Goal: Transaction & Acquisition: Subscribe to service/newsletter

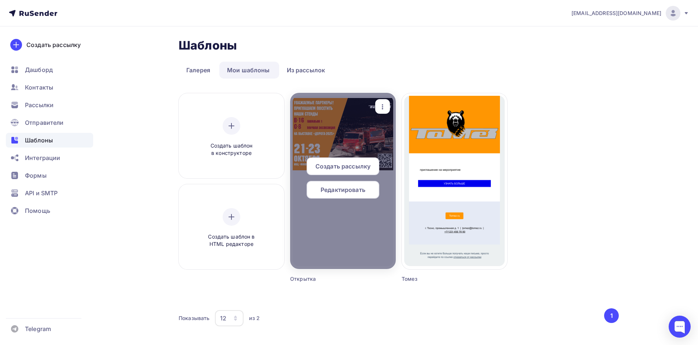
click at [342, 138] on div at bounding box center [343, 181] width 106 height 176
click at [355, 193] on span "Редактировать" at bounding box center [343, 189] width 45 height 9
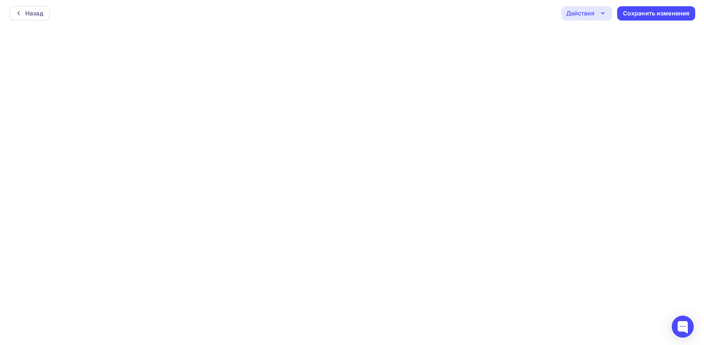
scroll to position [2, 0]
click at [592, 7] on div "Действия" at bounding box center [583, 11] width 51 height 14
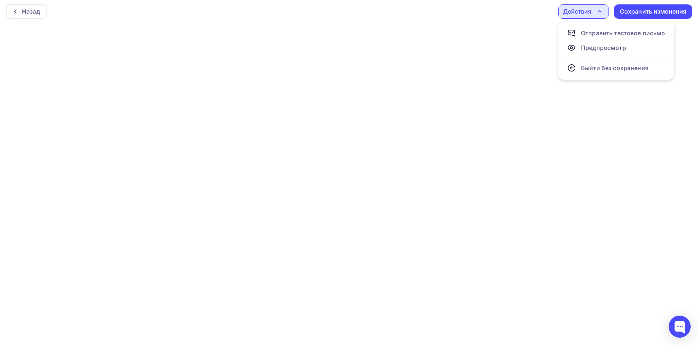
click at [599, 15] on icon "button" at bounding box center [599, 11] width 9 height 9
click at [34, 7] on div "Назад" at bounding box center [31, 11] width 18 height 9
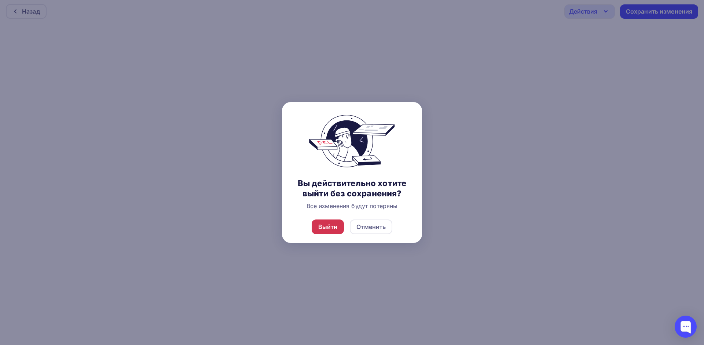
click at [327, 228] on div "Выйти" at bounding box center [327, 226] width 19 height 9
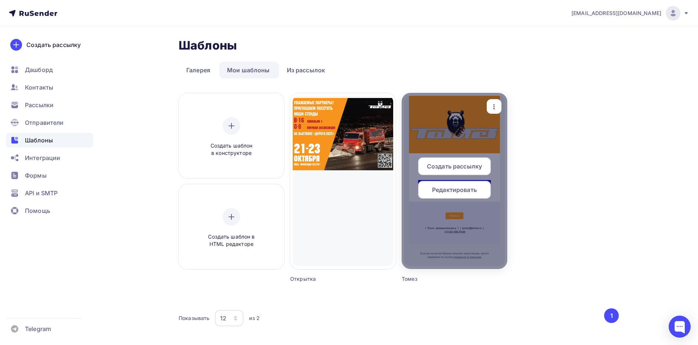
click at [473, 125] on div at bounding box center [455, 181] width 106 height 176
click at [469, 192] on span "Редактировать" at bounding box center [454, 189] width 45 height 9
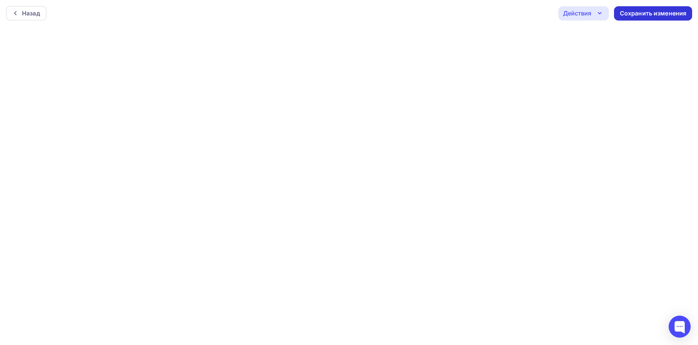
click at [640, 15] on div "Сохранить изменения" at bounding box center [653, 13] width 67 height 8
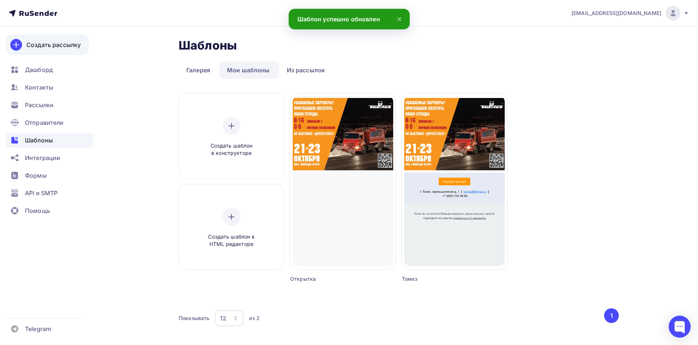
click at [49, 44] on div "Создать рассылку" at bounding box center [53, 44] width 54 height 9
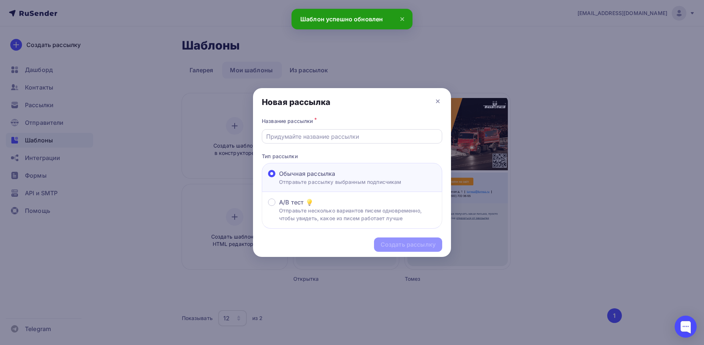
click at [310, 135] on input "text" at bounding box center [352, 136] width 172 height 9
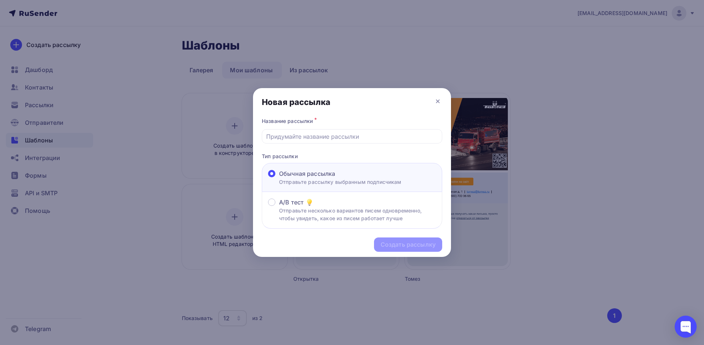
click at [317, 43] on div at bounding box center [352, 172] width 704 height 345
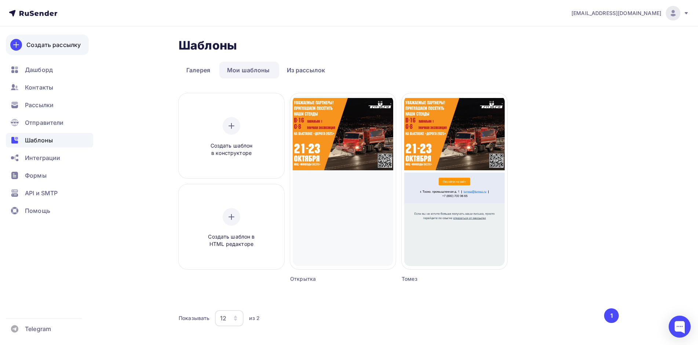
click at [50, 47] on div "Создать рассылку" at bounding box center [53, 44] width 54 height 9
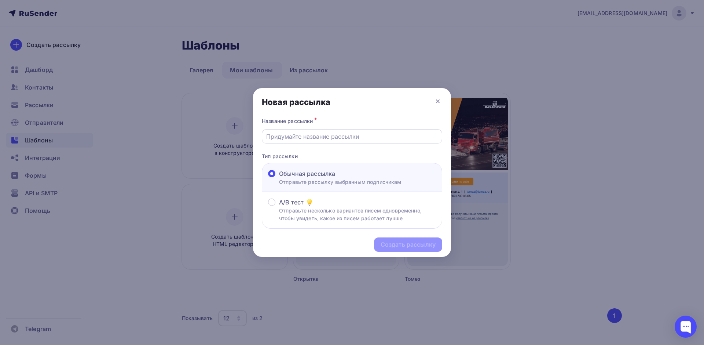
click at [333, 141] on div at bounding box center [352, 136] width 181 height 14
click at [340, 142] on div at bounding box center [352, 136] width 181 height 14
drag, startPoint x: 340, startPoint y: 142, endPoint x: 341, endPoint y: 136, distance: 6.2
click at [340, 140] on div at bounding box center [352, 136] width 181 height 14
click at [340, 131] on div at bounding box center [352, 136] width 181 height 14
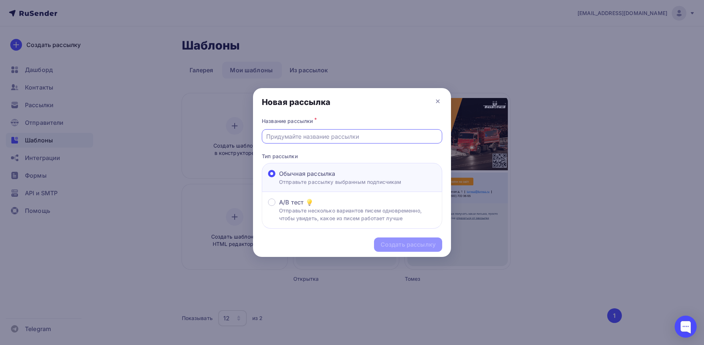
click at [341, 137] on input "text" at bounding box center [352, 136] width 172 height 9
type input "Рассылка 1 тест"
click at [414, 244] on div "Создать рассылку" at bounding box center [408, 244] width 55 height 8
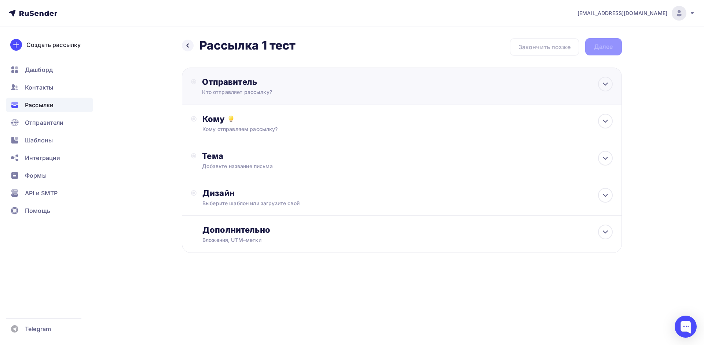
click at [383, 88] on div "Отправитель Кто отправляет рассылку? Email * [EMAIL_ADDRESS][DOMAIN_NAME] [EMAI…" at bounding box center [402, 86] width 440 height 37
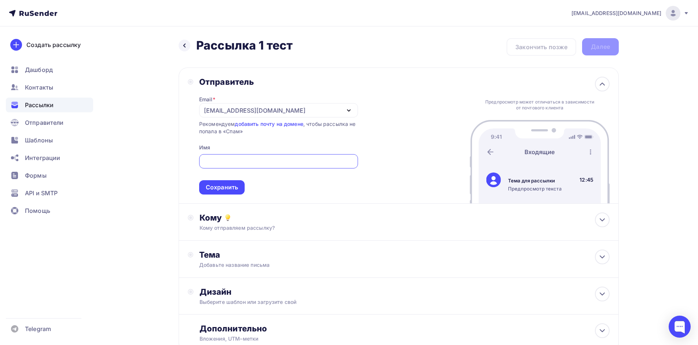
click at [350, 112] on icon "button" at bounding box center [349, 110] width 9 height 9
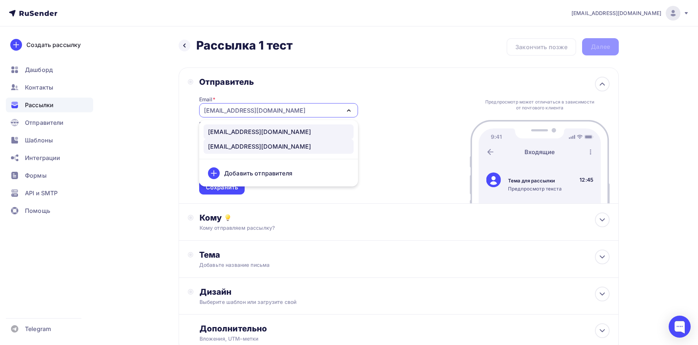
click at [284, 130] on div "[EMAIL_ADDRESS][DOMAIN_NAME]" at bounding box center [259, 131] width 103 height 9
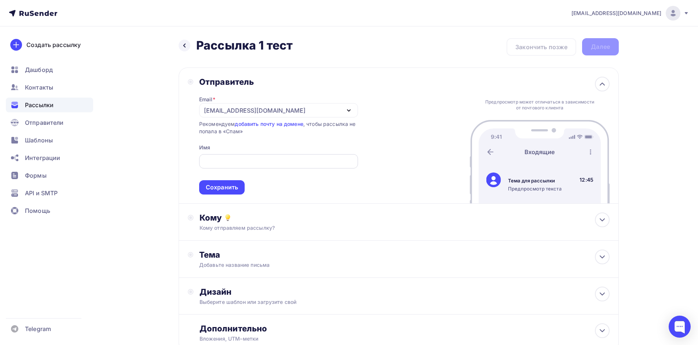
click at [269, 158] on input "text" at bounding box center [278, 161] width 150 height 9
type input "АО томез"
click at [238, 191] on div "Сохранить" at bounding box center [221, 187] width 45 height 14
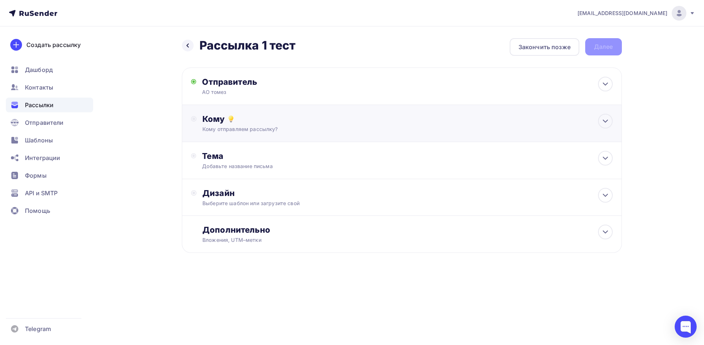
click at [302, 115] on div "Кому" at bounding box center [408, 119] width 410 height 10
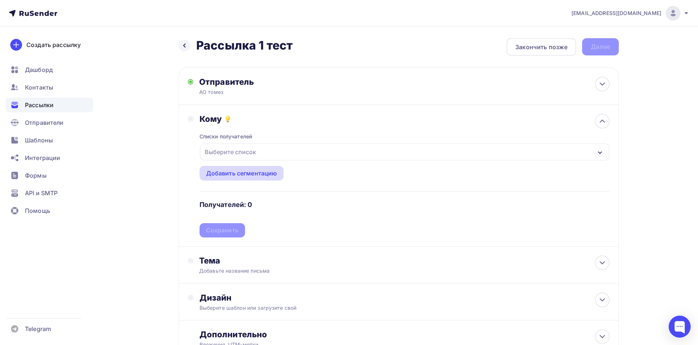
click at [252, 175] on div "Добавить сегментацию" at bounding box center [241, 173] width 71 height 9
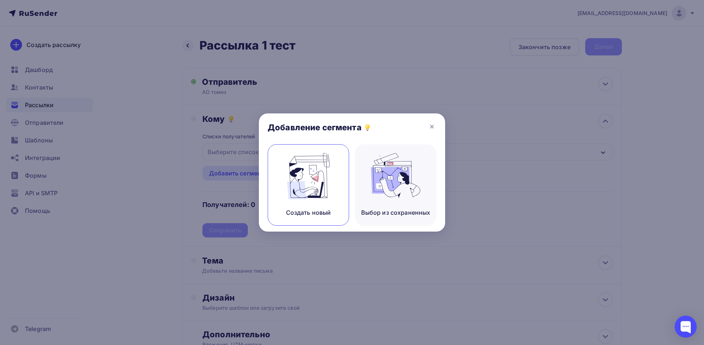
click at [334, 182] on div "Создать новый" at bounding box center [308, 184] width 81 height 81
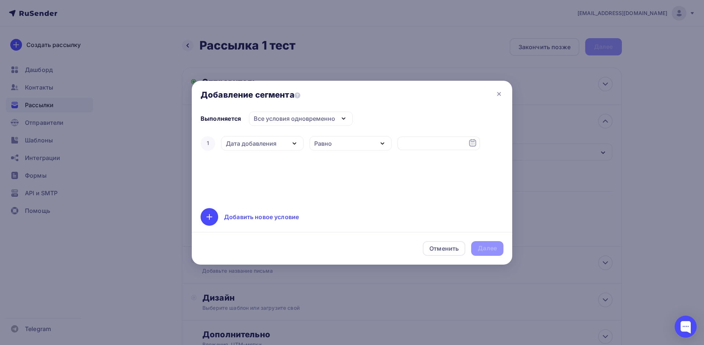
click at [489, 92] on div "Добавление сегмента" at bounding box center [352, 96] width 321 height 31
click at [494, 93] on div "Добавление сегмента" at bounding box center [352, 96] width 321 height 31
click at [498, 93] on icon at bounding box center [499, 94] width 9 height 9
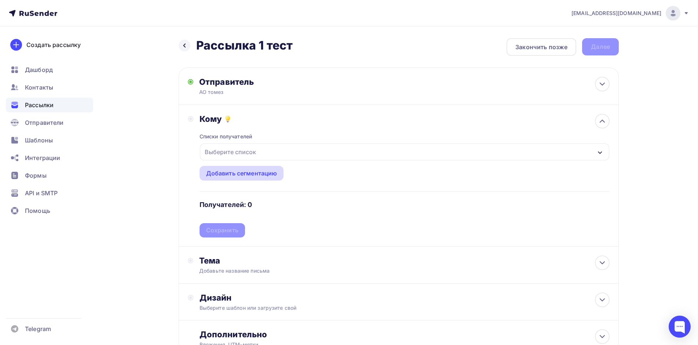
click at [263, 172] on div "Добавить сегментацию" at bounding box center [241, 173] width 71 height 9
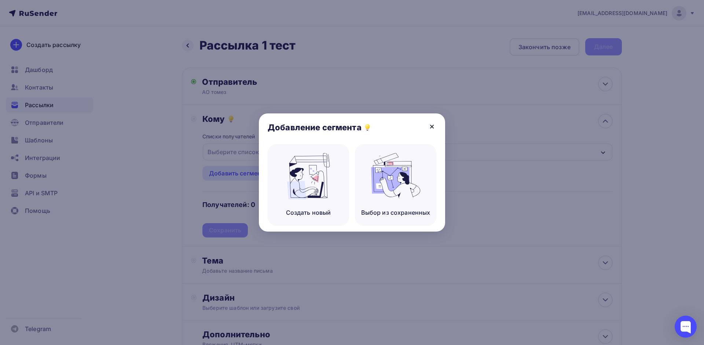
click at [434, 129] on icon at bounding box center [432, 126] width 9 height 9
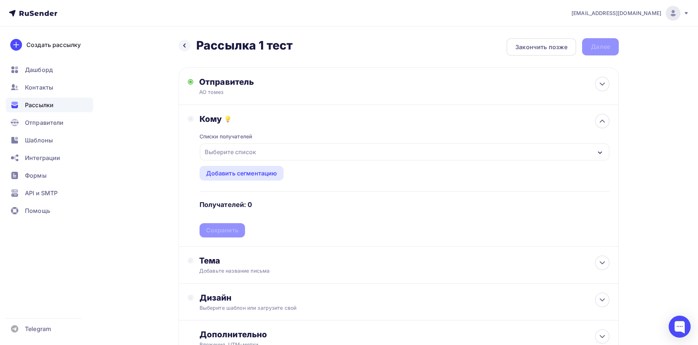
click at [561, 152] on div "Выберите список" at bounding box center [404, 151] width 409 height 17
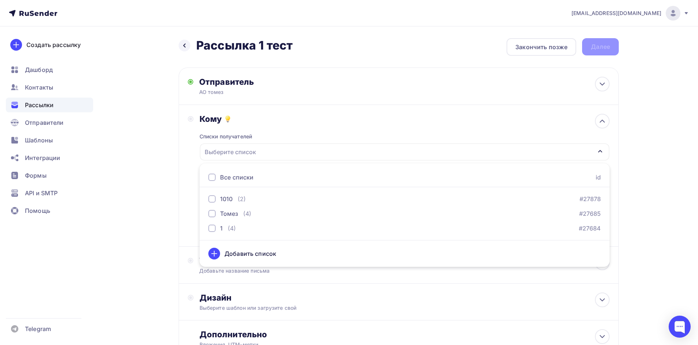
click at [243, 255] on div "Добавить список" at bounding box center [251, 253] width 52 height 9
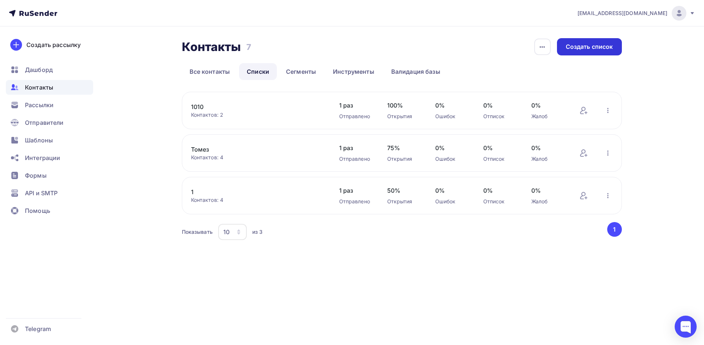
click at [586, 50] on div "Создать список" at bounding box center [589, 47] width 47 height 8
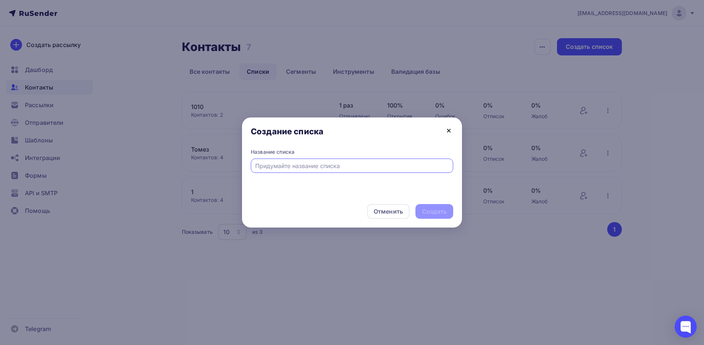
click at [446, 129] on icon at bounding box center [449, 130] width 9 height 9
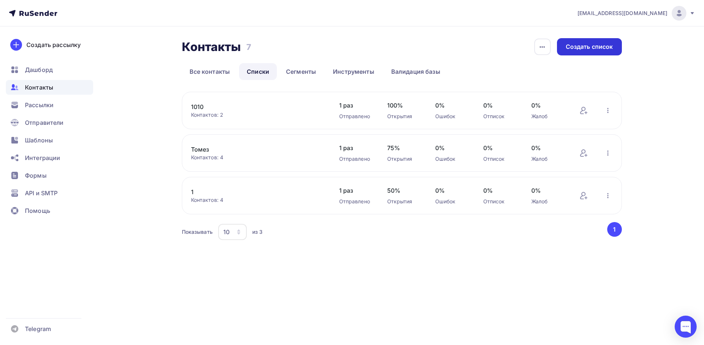
click at [596, 47] on div "Создать список" at bounding box center [589, 47] width 47 height 8
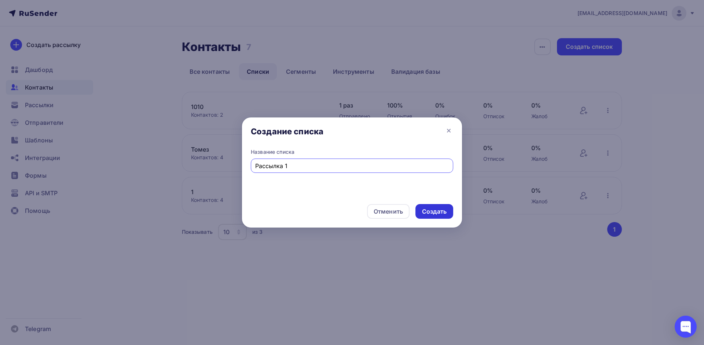
type input "Рассылка 1"
click at [443, 208] on div "Создать" at bounding box center [434, 211] width 25 height 8
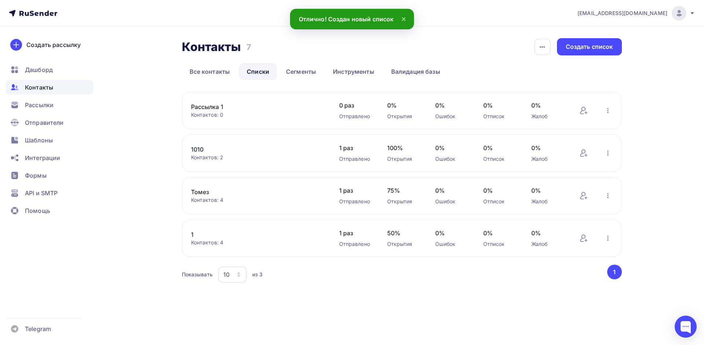
click at [287, 106] on link "Рассылка 1" at bounding box center [253, 106] width 125 height 9
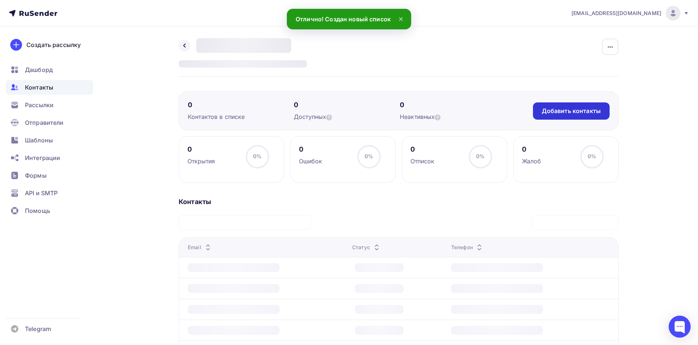
click at [556, 110] on div "Добавить контакты" at bounding box center [571, 111] width 59 height 8
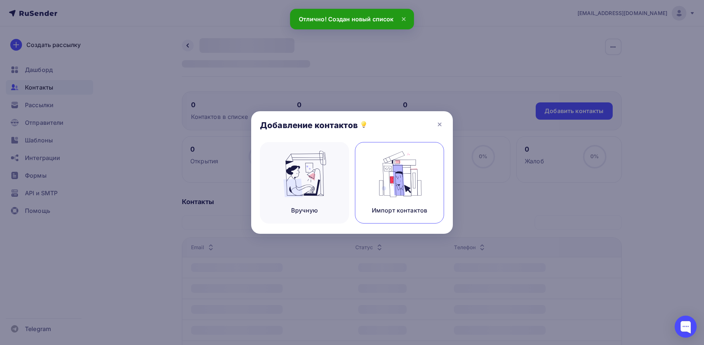
click at [394, 185] on img at bounding box center [399, 174] width 49 height 46
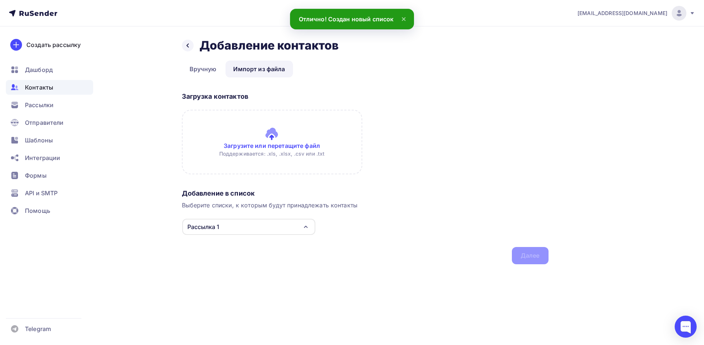
click at [274, 139] on input "file" at bounding box center [272, 142] width 181 height 65
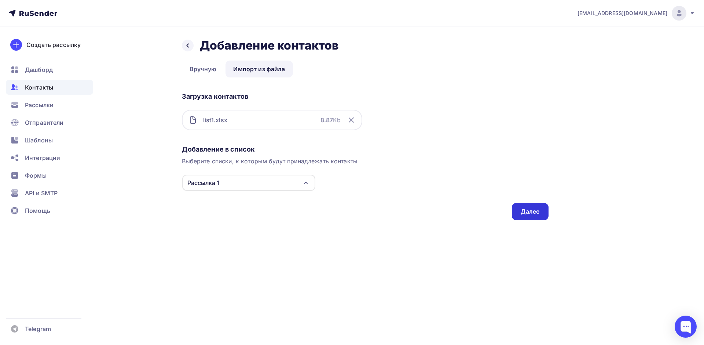
click at [544, 208] on div "Далее" at bounding box center [530, 211] width 37 height 17
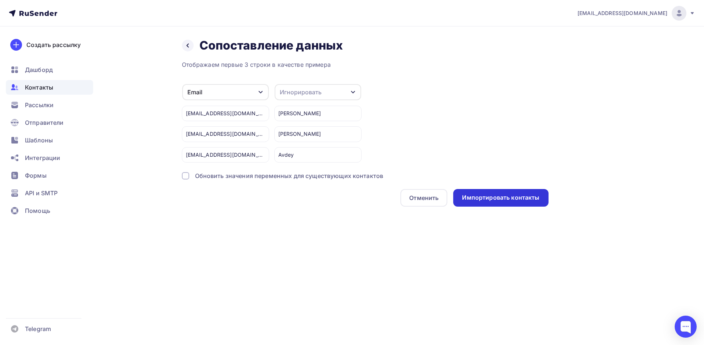
click at [494, 203] on div "Импортировать контакты" at bounding box center [500, 198] width 95 height 18
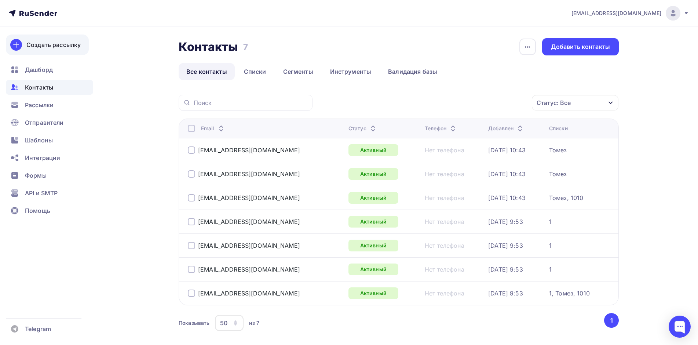
click at [71, 48] on div "Создать рассылку" at bounding box center [53, 44] width 54 height 9
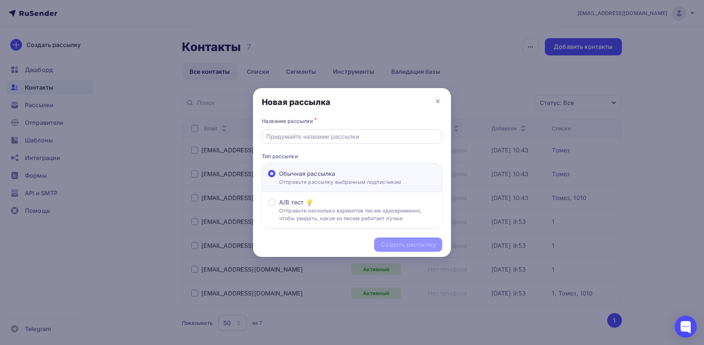
click at [353, 132] on input "text" at bounding box center [352, 136] width 172 height 9
type input "Рассылка 1 тест"
click at [421, 243] on div "Создать рассылку" at bounding box center [408, 244] width 55 height 8
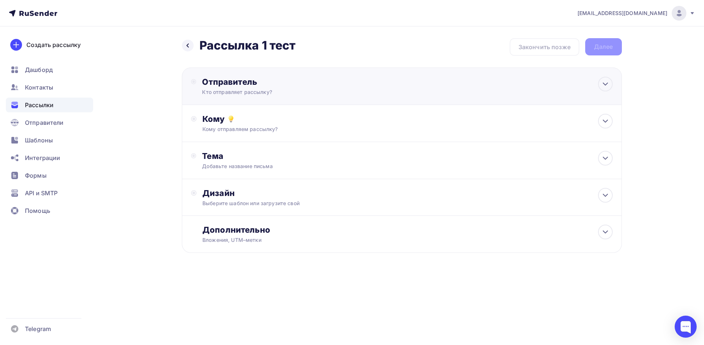
drag, startPoint x: 305, startPoint y: 93, endPoint x: 300, endPoint y: 94, distance: 4.5
click at [305, 93] on div "Кто отправляет рассылку?" at bounding box center [273, 91] width 143 height 7
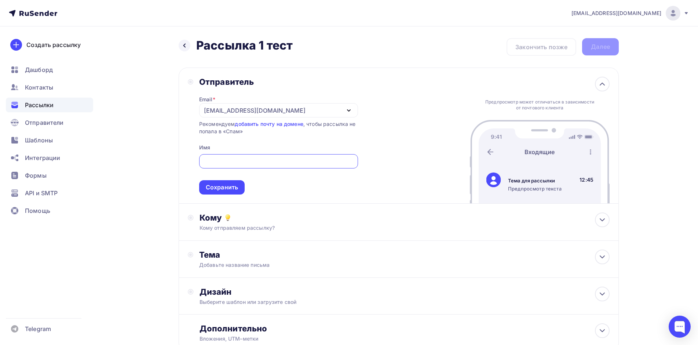
click at [302, 108] on div "[EMAIL_ADDRESS][DOMAIN_NAME]" at bounding box center [278, 110] width 159 height 14
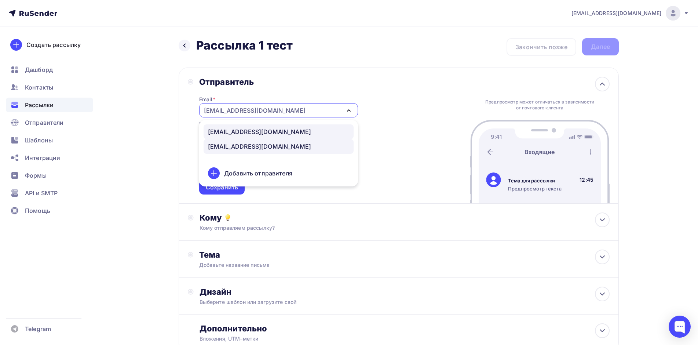
click at [263, 127] on link "[EMAIL_ADDRESS][DOMAIN_NAME]" at bounding box center [279, 131] width 150 height 15
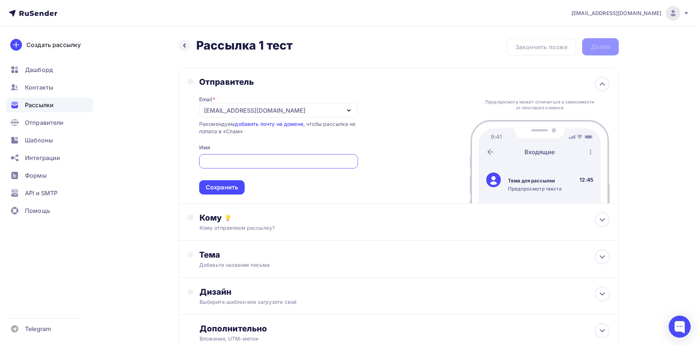
click at [260, 160] on input "text" at bounding box center [278, 161] width 150 height 9
type input "Томез"
click at [227, 194] on div "Сохранить" at bounding box center [221, 187] width 45 height 14
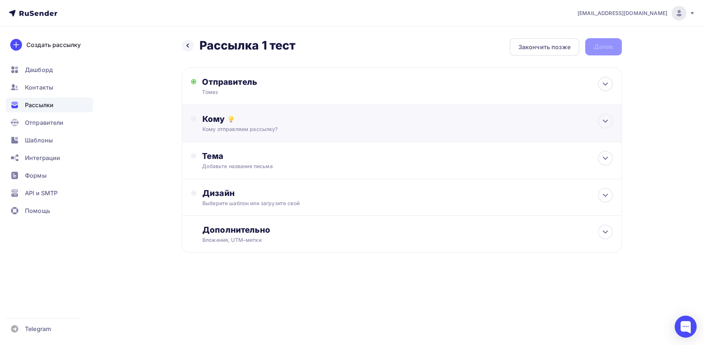
click at [283, 128] on div "Кому отправляем рассылку?" at bounding box center [387, 128] width 369 height 7
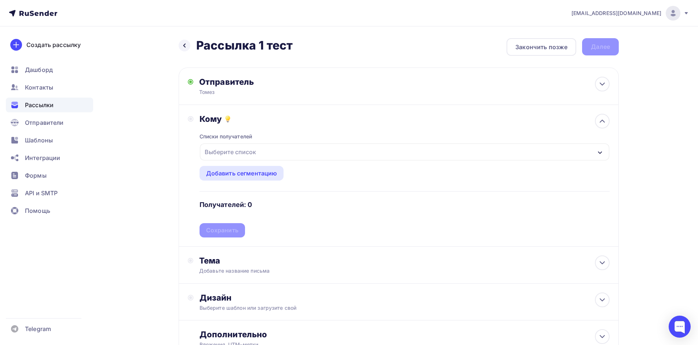
click at [371, 146] on div "Выберите список" at bounding box center [404, 151] width 409 height 17
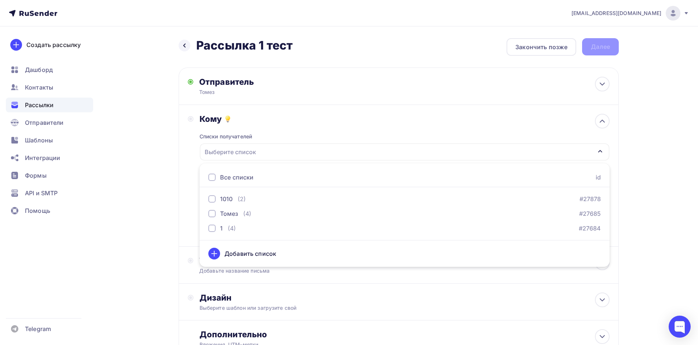
click at [216, 251] on icon at bounding box center [214, 253] width 9 height 9
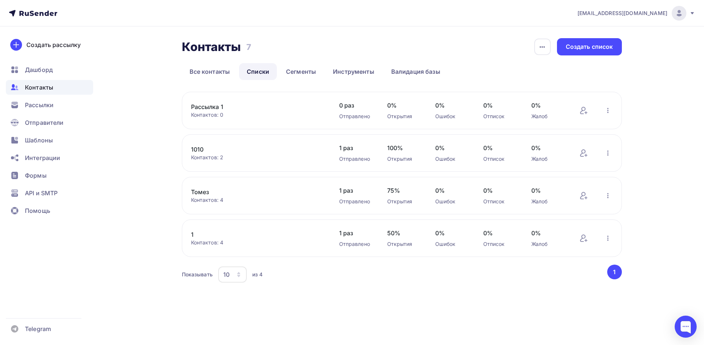
click at [266, 114] on div "Контактов: 0" at bounding box center [258, 114] width 134 height 7
click at [583, 113] on icon at bounding box center [584, 110] width 9 height 9
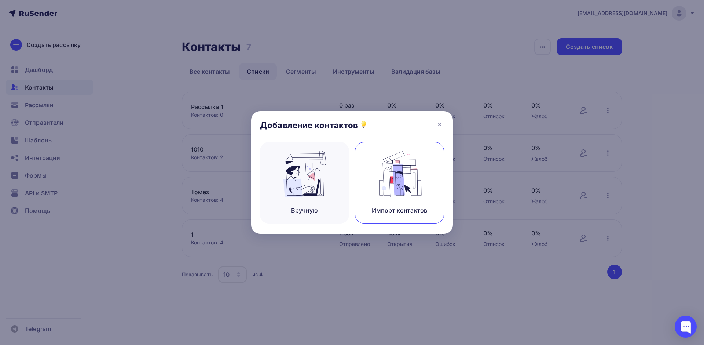
click at [407, 177] on img at bounding box center [399, 174] width 49 height 46
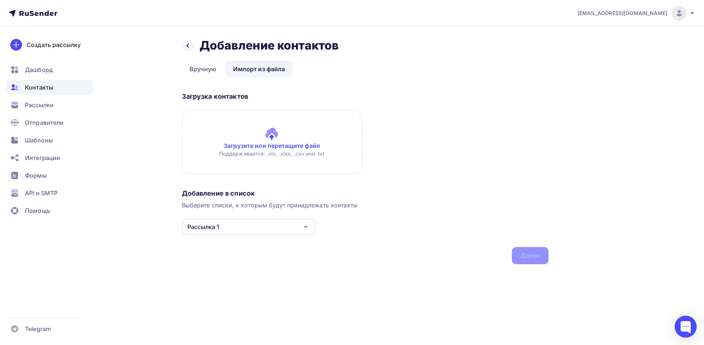
click at [276, 144] on input "file" at bounding box center [272, 142] width 181 height 65
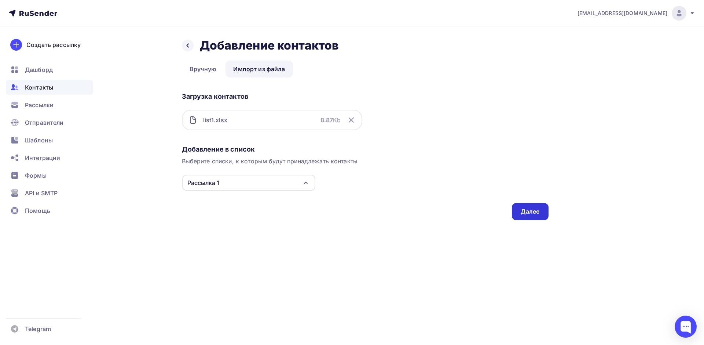
click at [533, 212] on div "Далее" at bounding box center [530, 211] width 19 height 8
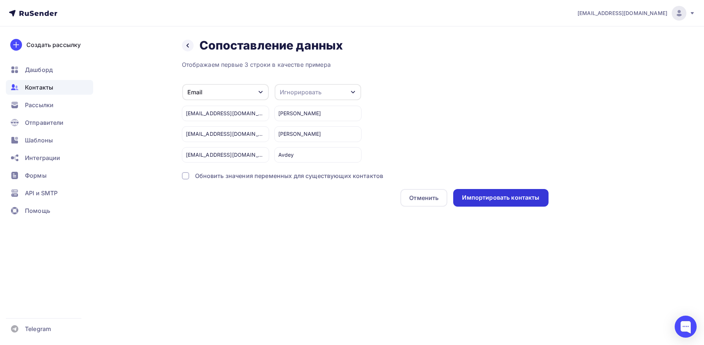
click at [523, 196] on div "Импортировать контакты" at bounding box center [500, 197] width 77 height 8
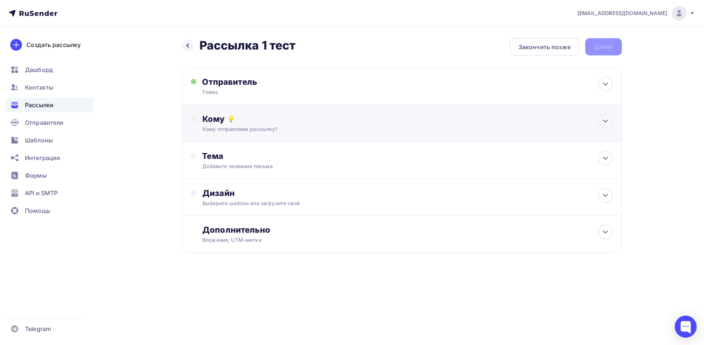
click at [336, 133] on div "Кому Кому отправляем рассылку? Списки получателей Выберите список Все списки id…" at bounding box center [402, 123] width 440 height 37
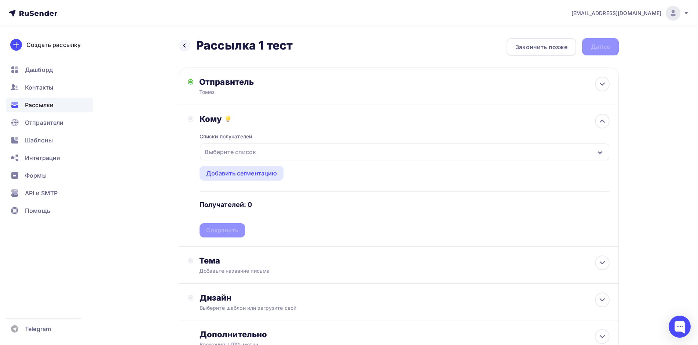
click at [289, 157] on div "Выберите список" at bounding box center [404, 151] width 409 height 17
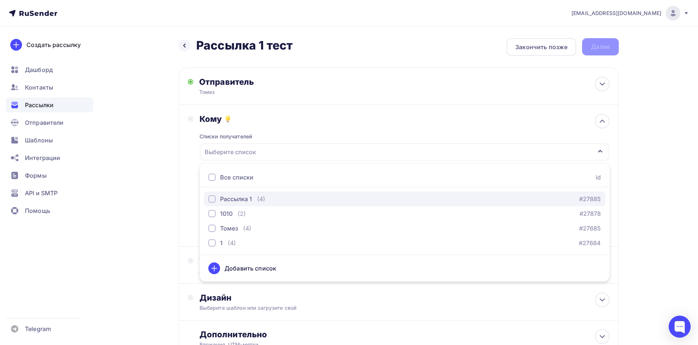
click at [238, 199] on div "Рассылка 1" at bounding box center [236, 198] width 32 height 9
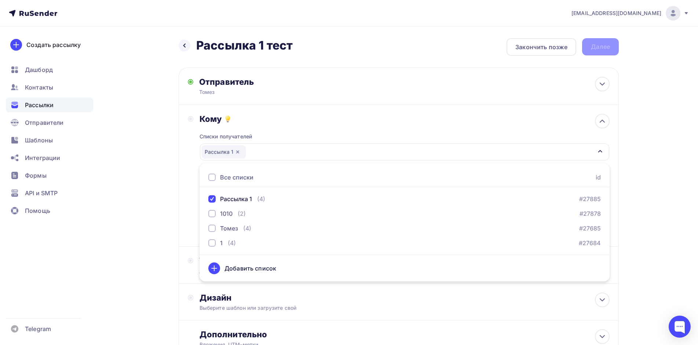
click at [671, 179] on div "[EMAIL_ADDRESS][DOMAIN_NAME] Аккаунт Тарифы Выйти Создать рассылку [GEOGRAPHIC_…" at bounding box center [349, 202] width 698 height 405
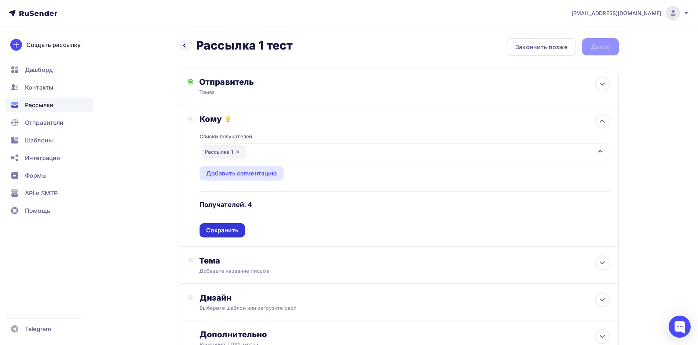
click at [223, 231] on div "Сохранить" at bounding box center [222, 230] width 32 height 8
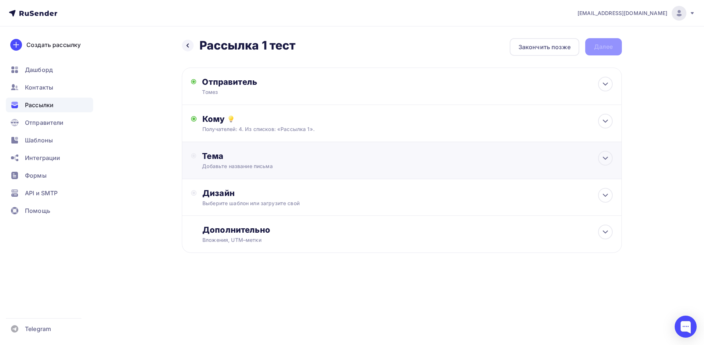
click at [280, 155] on div "Тема" at bounding box center [274, 156] width 145 height 10
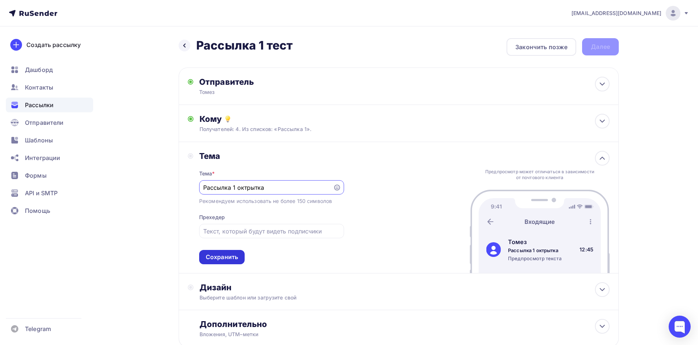
type input "Рассылка 1 октрытка"
click at [232, 259] on div "Сохранить" at bounding box center [222, 257] width 32 height 8
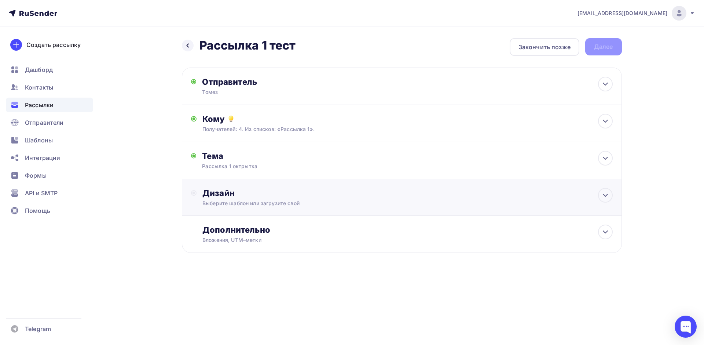
click at [274, 198] on div "Дизайн Выберите шаблон или загрузите свой" at bounding box center [408, 197] width 410 height 19
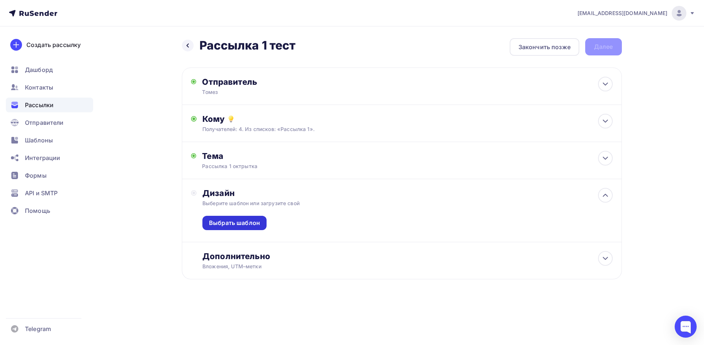
click at [225, 224] on div "Выбрать шаблон" at bounding box center [234, 223] width 51 height 8
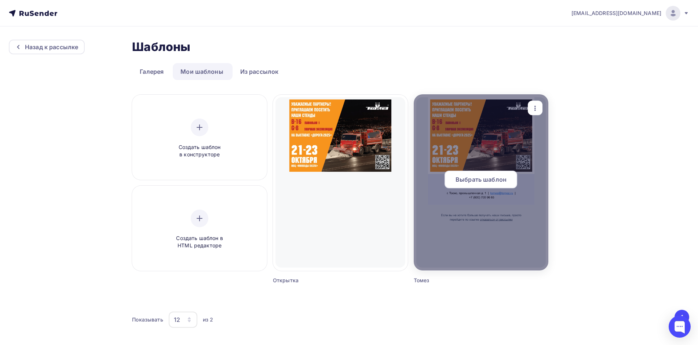
click at [482, 176] on span "Выбрать шаблон" at bounding box center [481, 179] width 51 height 9
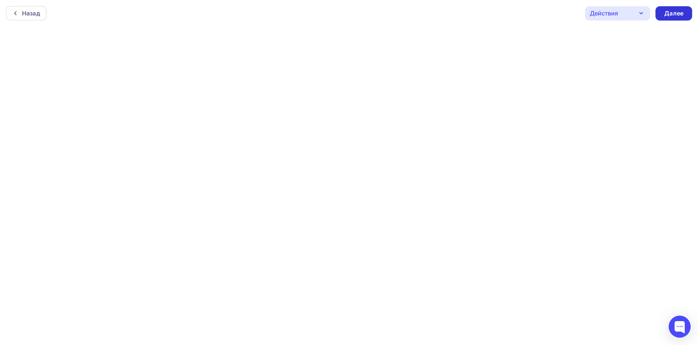
click at [674, 12] on div "Далее" at bounding box center [673, 13] width 19 height 8
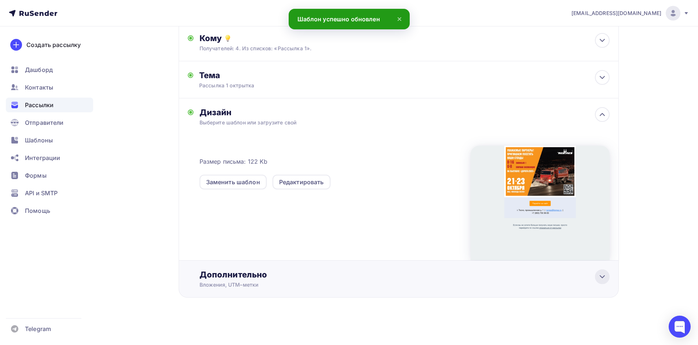
click at [597, 281] on div at bounding box center [602, 276] width 15 height 15
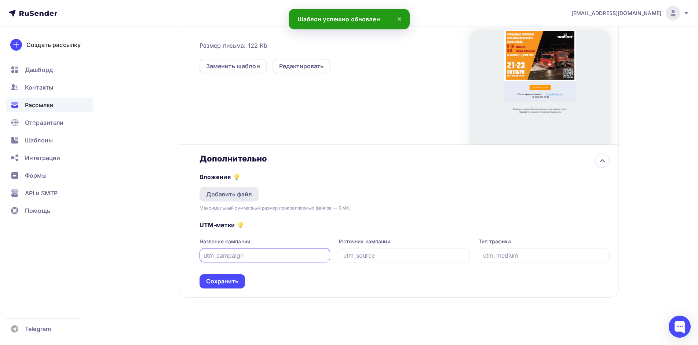
click at [226, 194] on div "Добавить файл" at bounding box center [229, 194] width 46 height 9
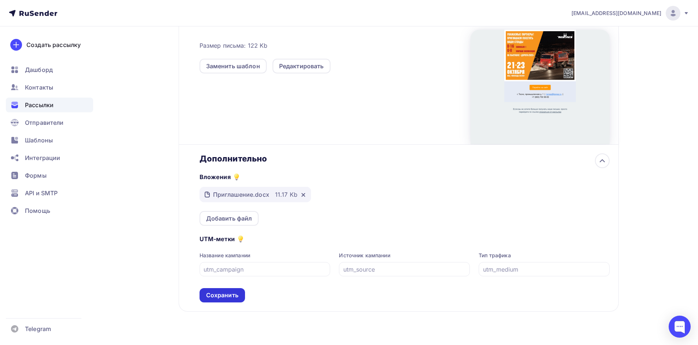
click at [231, 298] on div "Сохранить" at bounding box center [222, 295] width 32 height 8
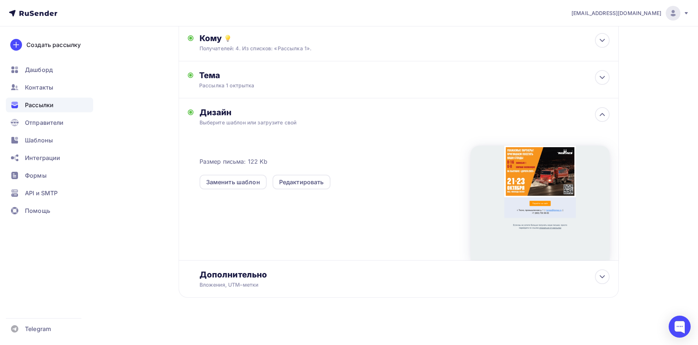
scroll to position [0, 0]
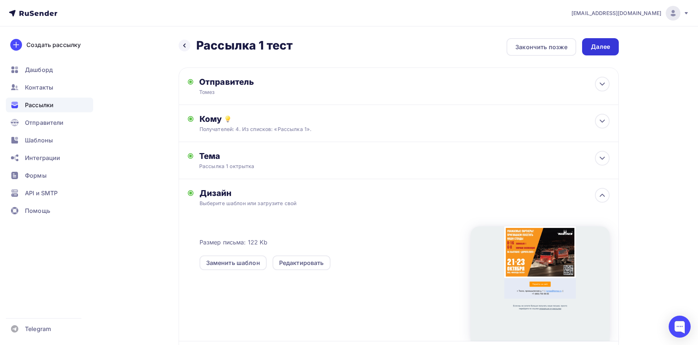
click at [599, 41] on div "Далее" at bounding box center [600, 46] width 37 height 17
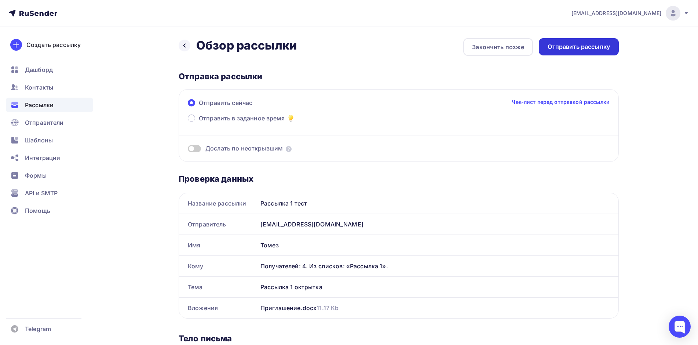
click at [571, 47] on div "Отправить рассылку" at bounding box center [579, 47] width 62 height 8
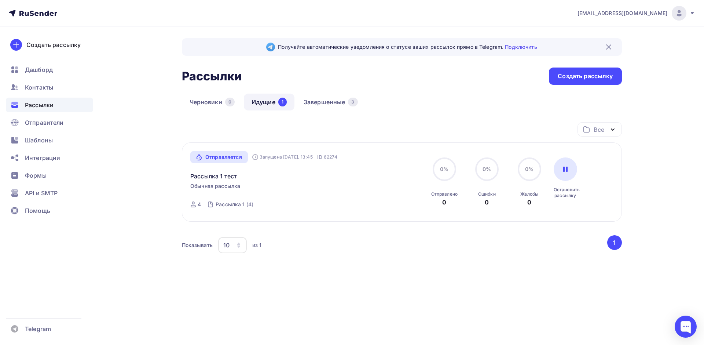
click at [32, 110] on div "Рассылки" at bounding box center [49, 105] width 87 height 15
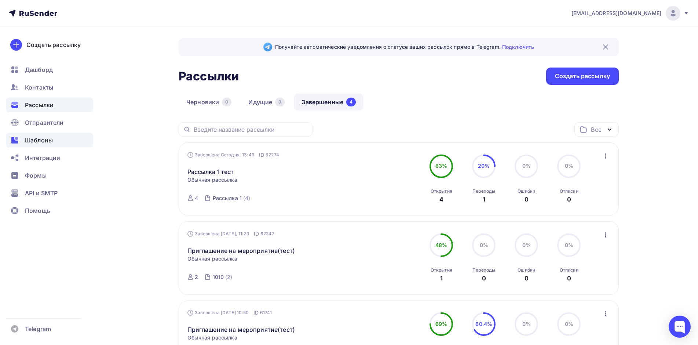
click at [55, 141] on div "Шаблоны" at bounding box center [49, 140] width 87 height 15
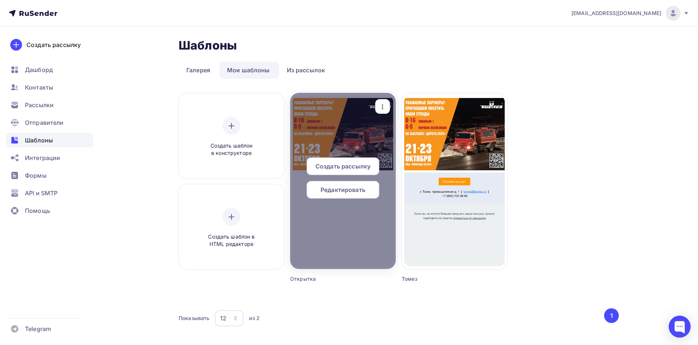
click at [360, 132] on div at bounding box center [343, 181] width 106 height 176
click at [350, 184] on div "Редактировать" at bounding box center [343, 190] width 73 height 18
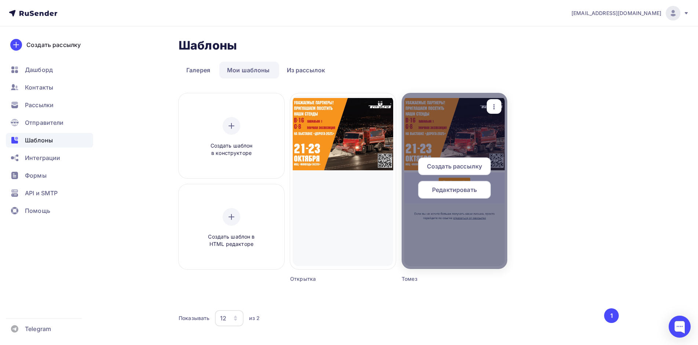
click at [474, 187] on span "Редактировать" at bounding box center [454, 189] width 45 height 9
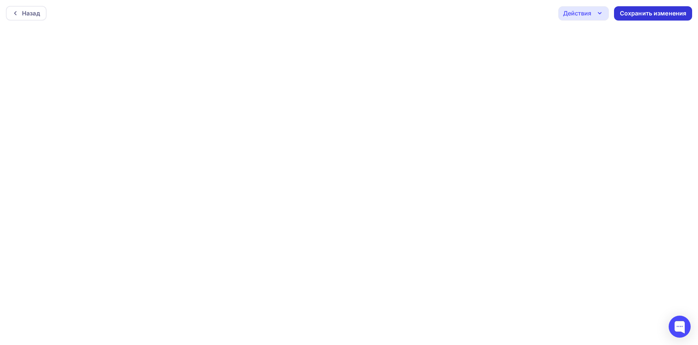
click at [647, 13] on div "Сохранить изменения" at bounding box center [653, 13] width 67 height 8
